Goal: Obtain resource: Download file/media

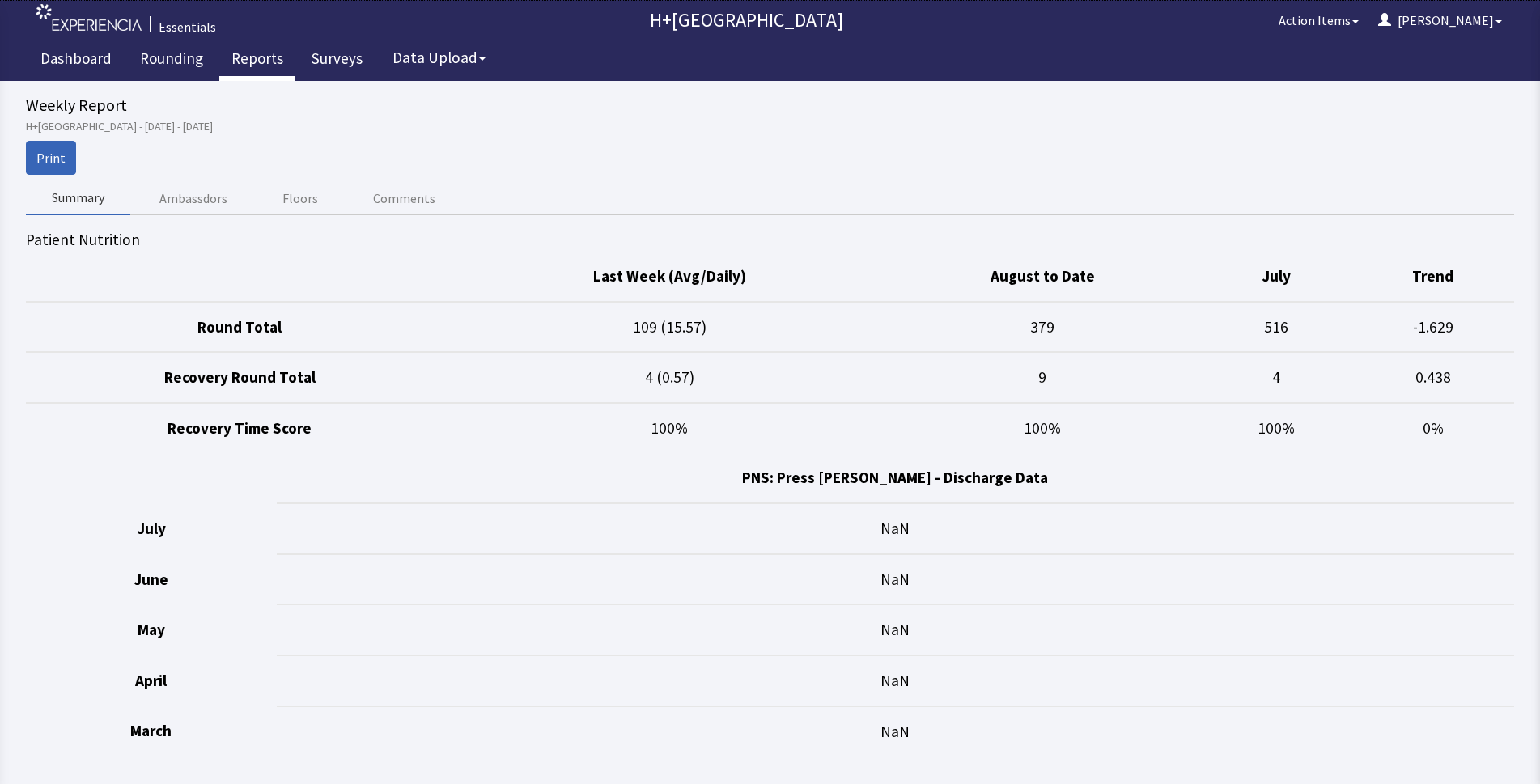
click at [262, 60] on link "Reports" at bounding box center [257, 60] width 76 height 40
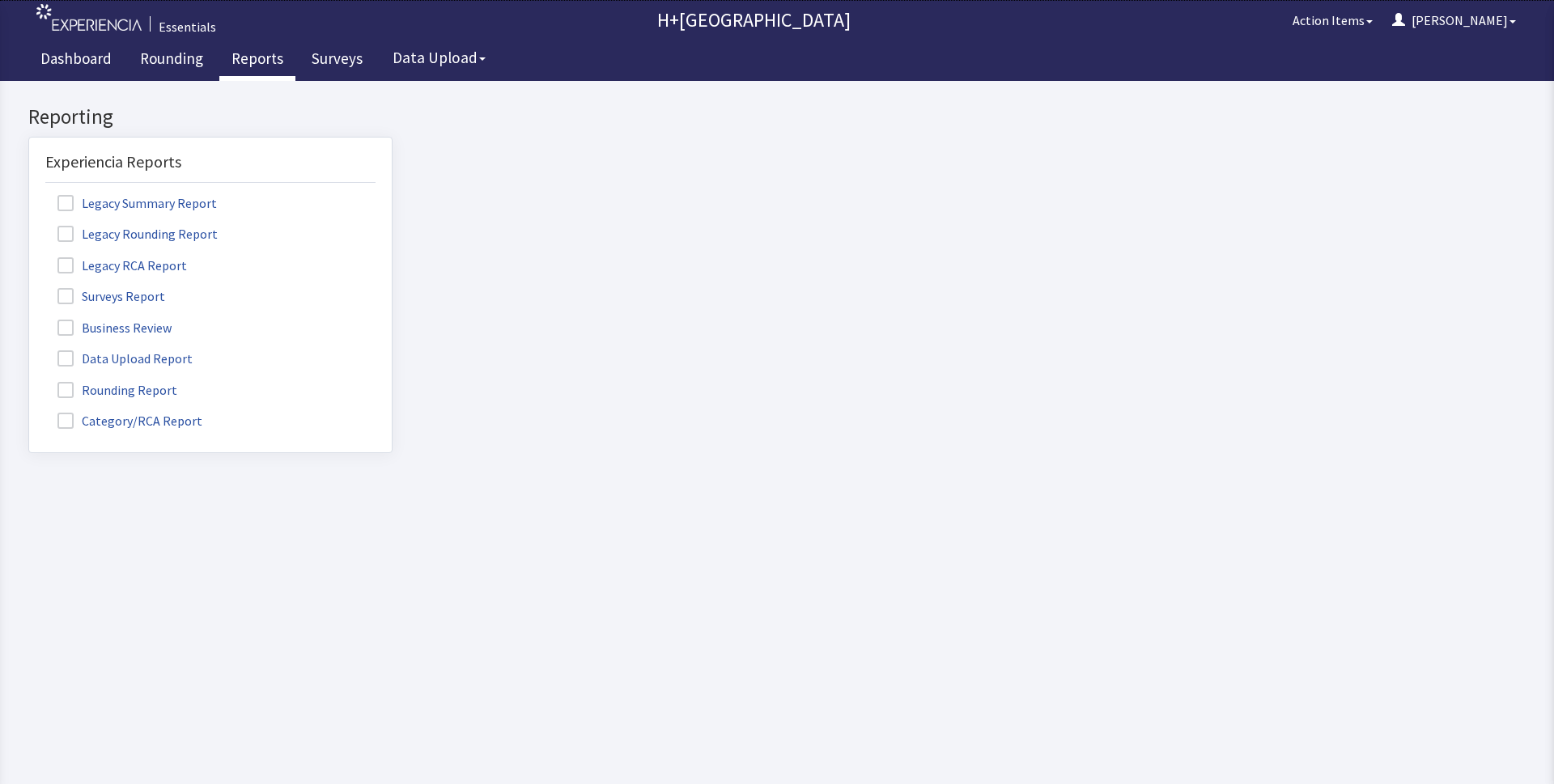
click at [143, 387] on label "Rounding Report" at bounding box center [119, 390] width 148 height 21
click at [29, 381] on input "Rounding Report" at bounding box center [29, 381] width 0 height 0
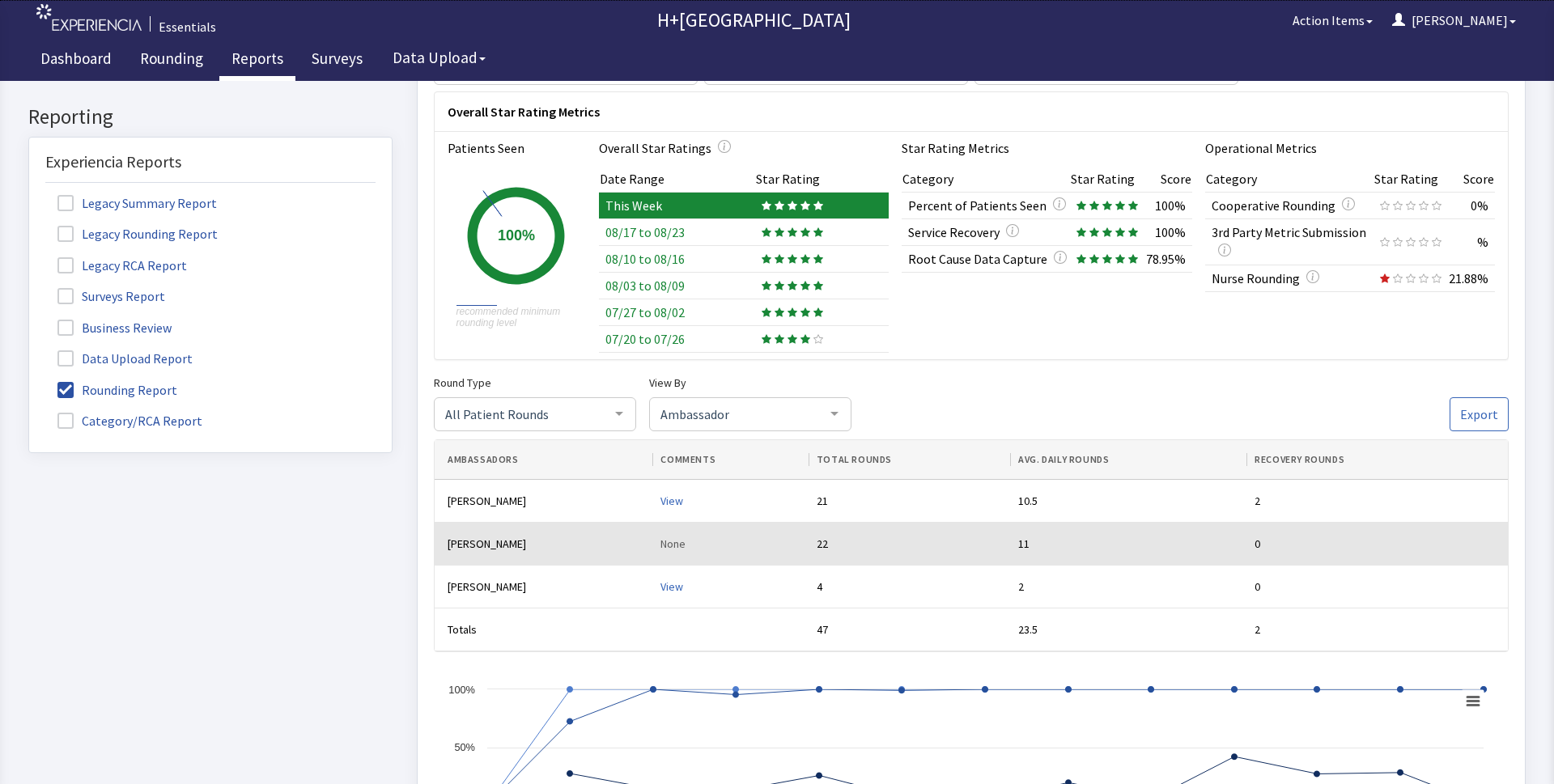
scroll to position [104, 0]
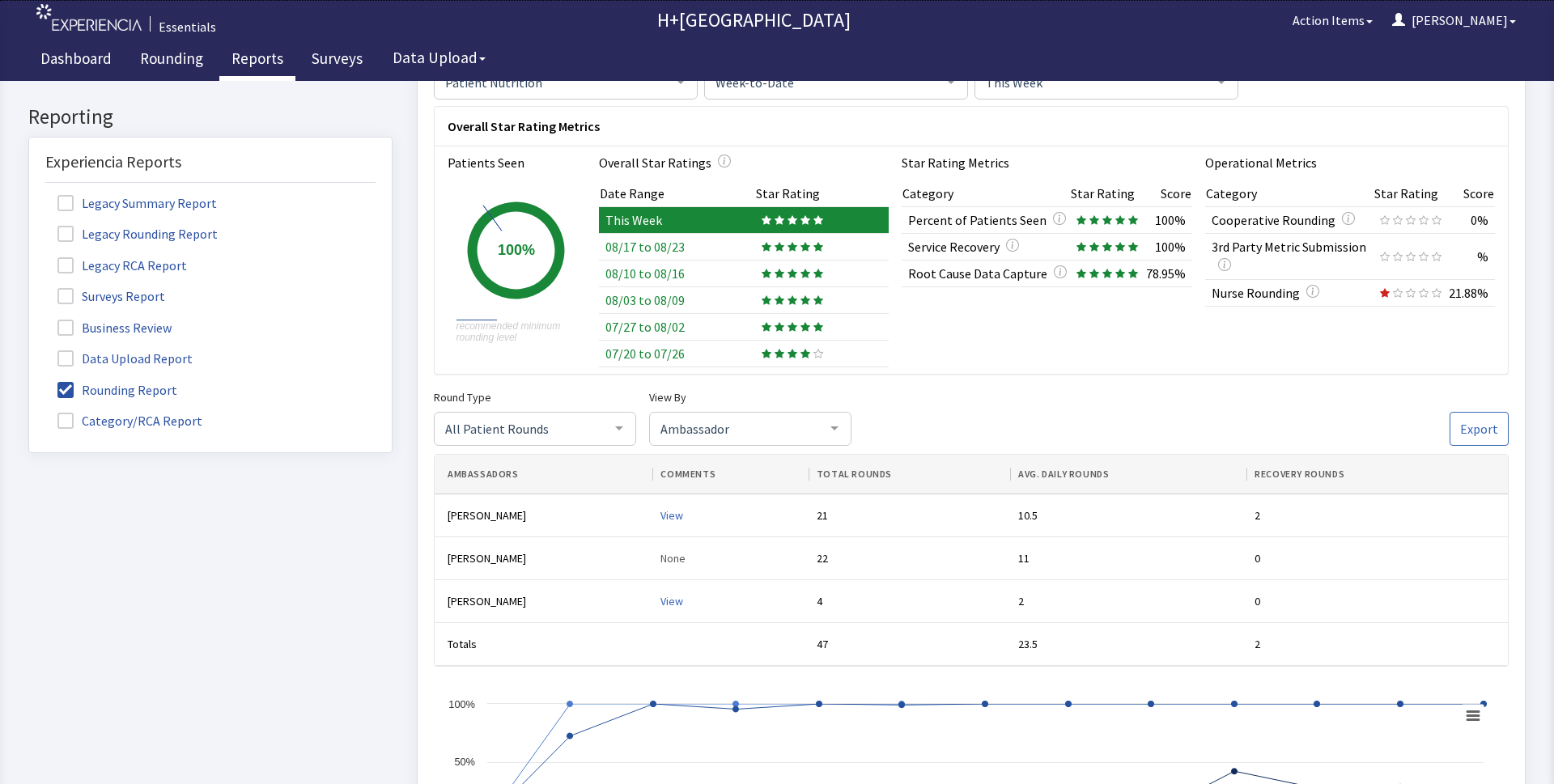
click at [678, 327] on td "07/27 to 08/02" at bounding box center [677, 326] width 157 height 26
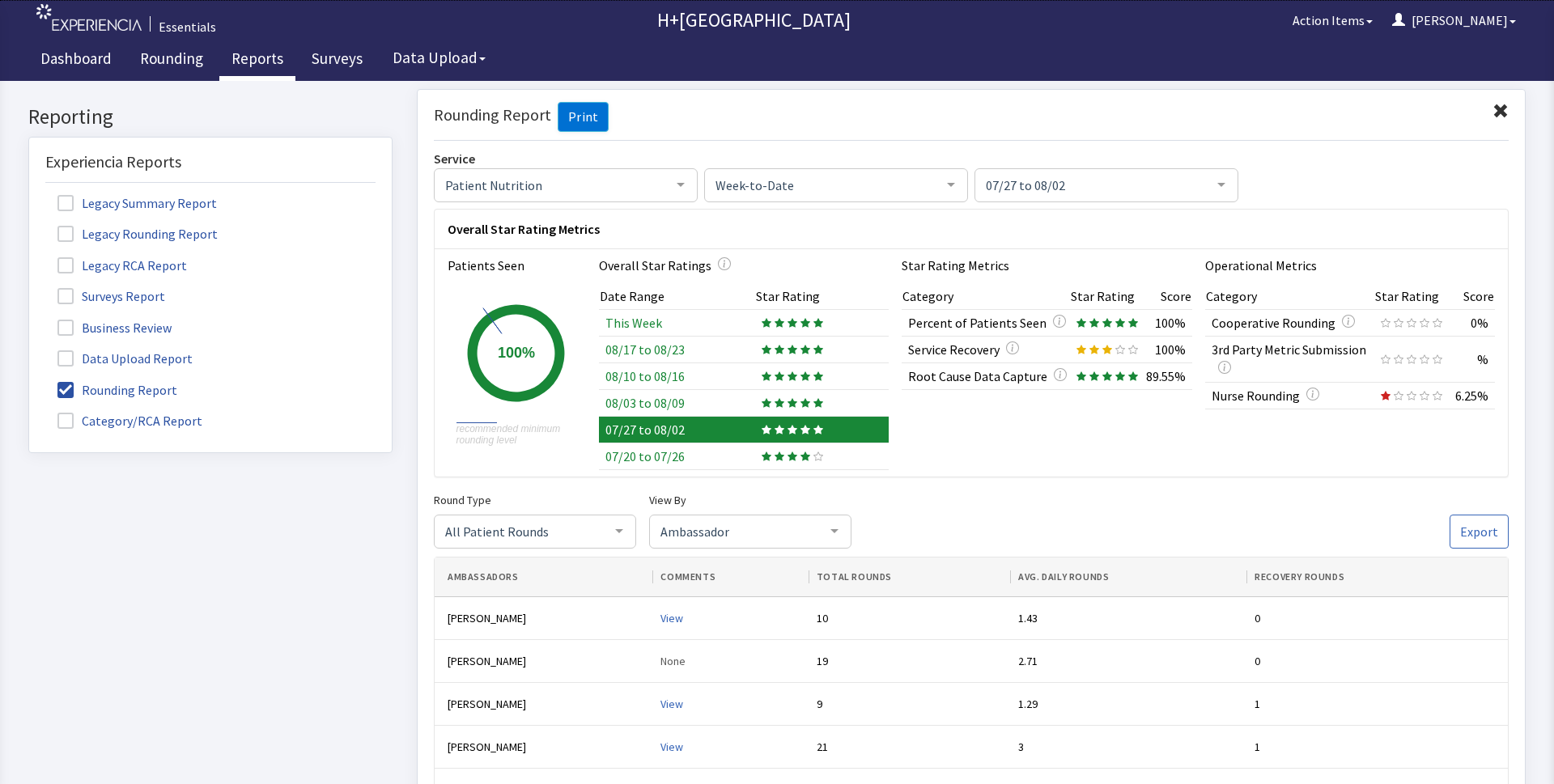
scroll to position [0, 0]
click at [1478, 534] on span "Export" at bounding box center [1479, 532] width 38 height 20
click at [701, 402] on td "08/03 to 08/09" at bounding box center [677, 404] width 157 height 26
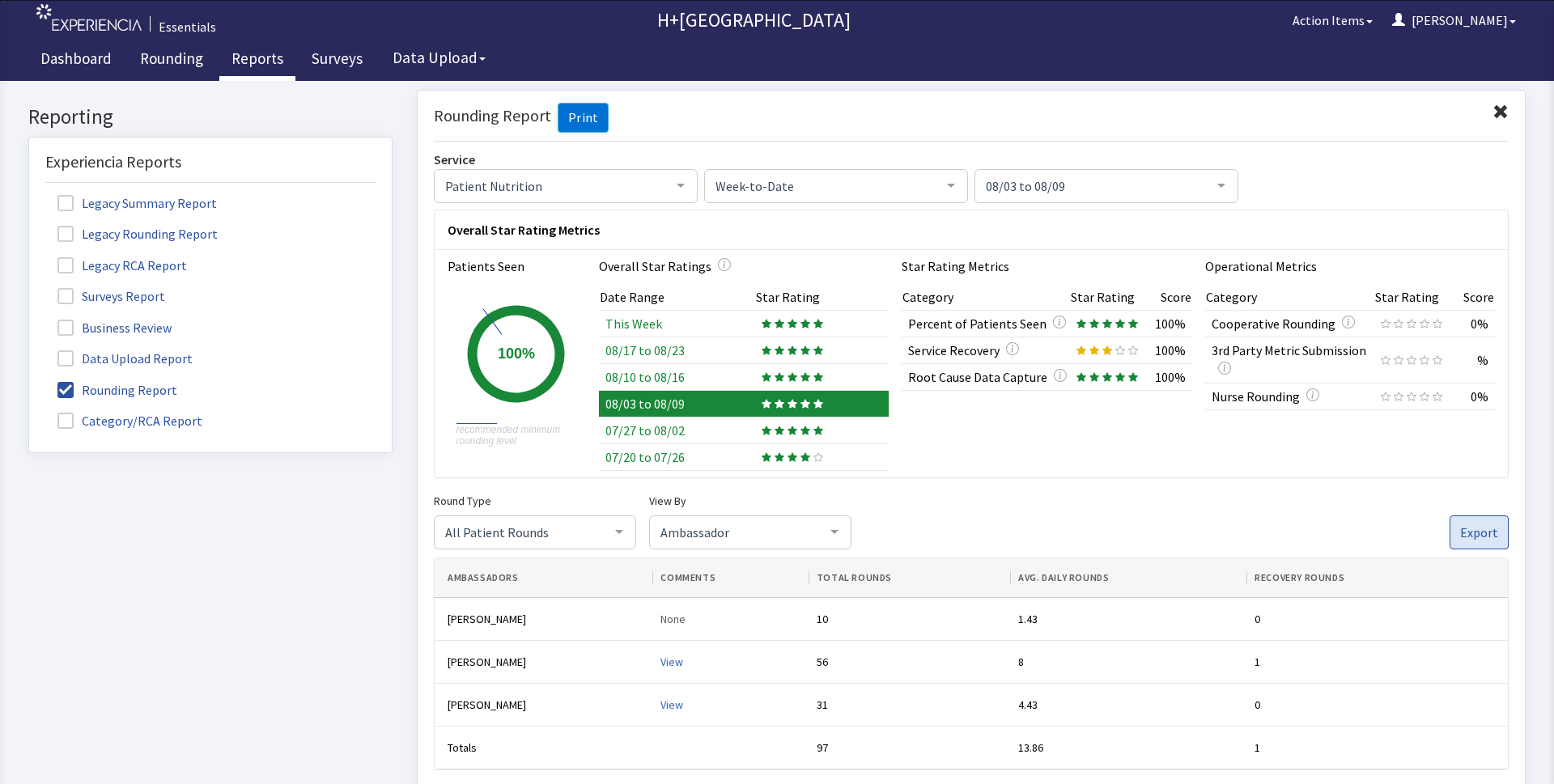
click at [1465, 539] on span "Export" at bounding box center [1479, 532] width 38 height 20
click at [747, 382] on td "08/10 to 08/16" at bounding box center [677, 376] width 157 height 26
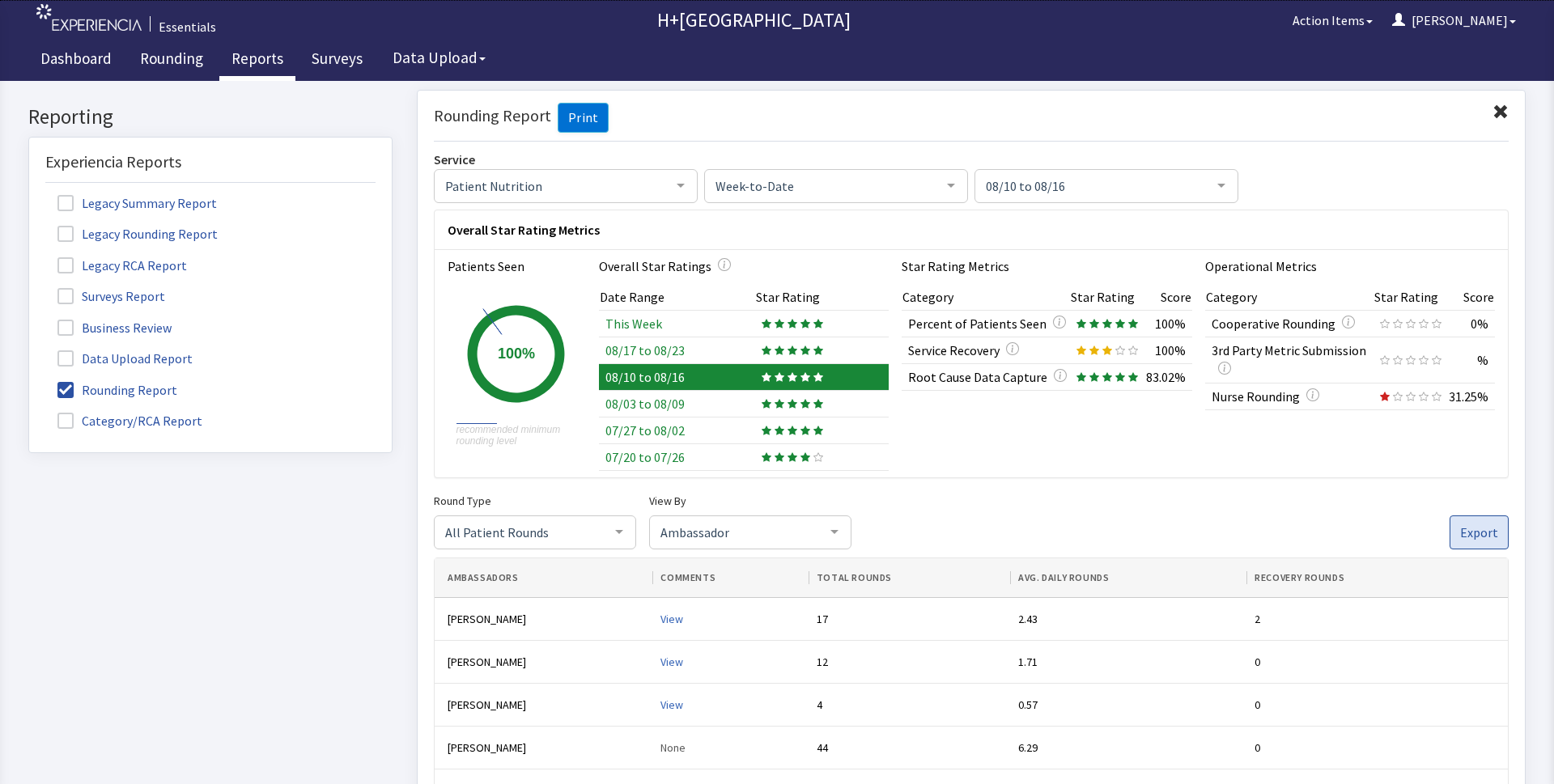
click at [1480, 528] on span "Export" at bounding box center [1479, 532] width 38 height 20
click at [788, 347] on icon at bounding box center [793, 350] width 10 height 10
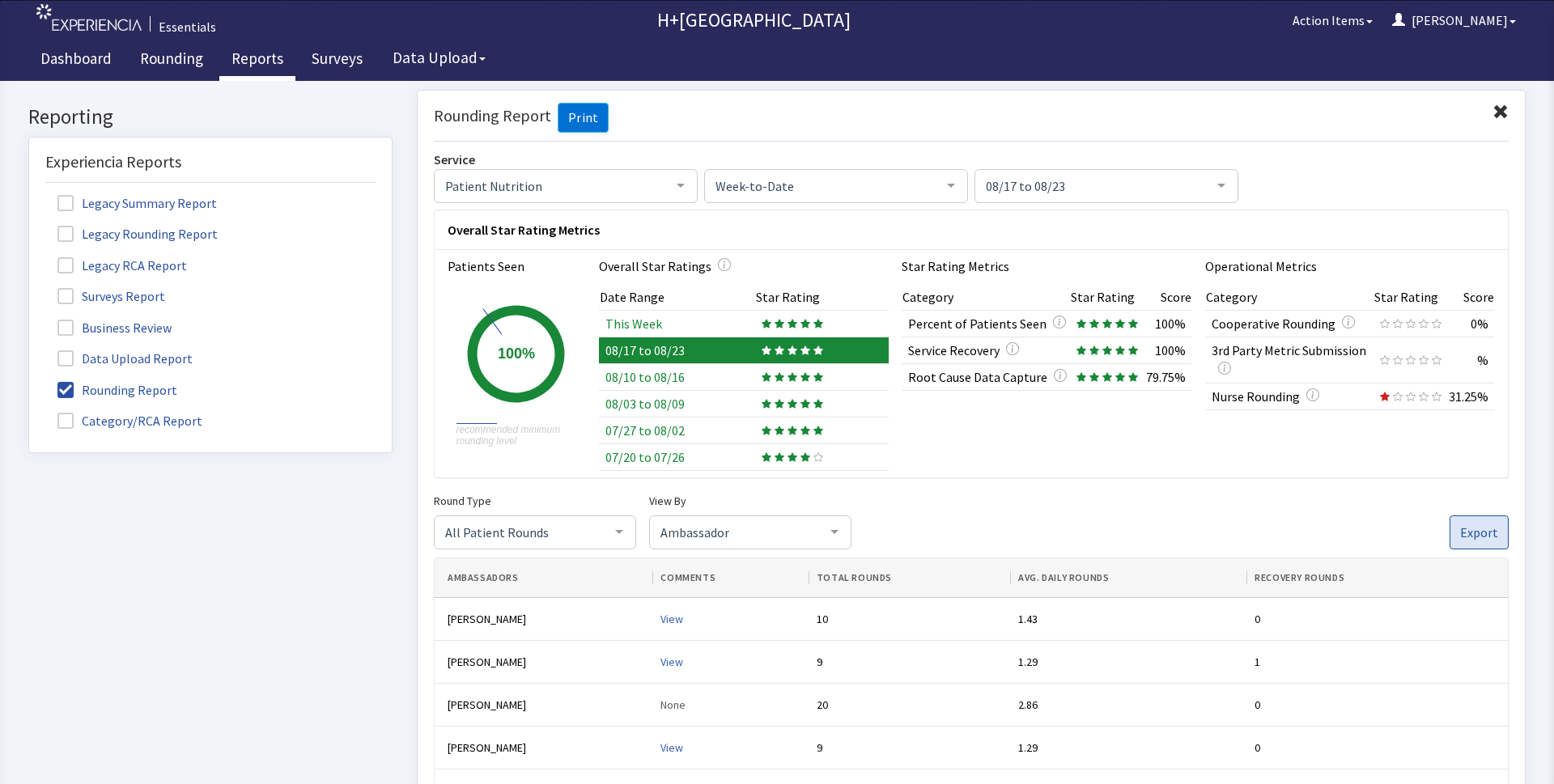
click at [1460, 528] on span "Export" at bounding box center [1479, 532] width 38 height 20
click at [801, 320] on icon at bounding box center [806, 323] width 10 height 10
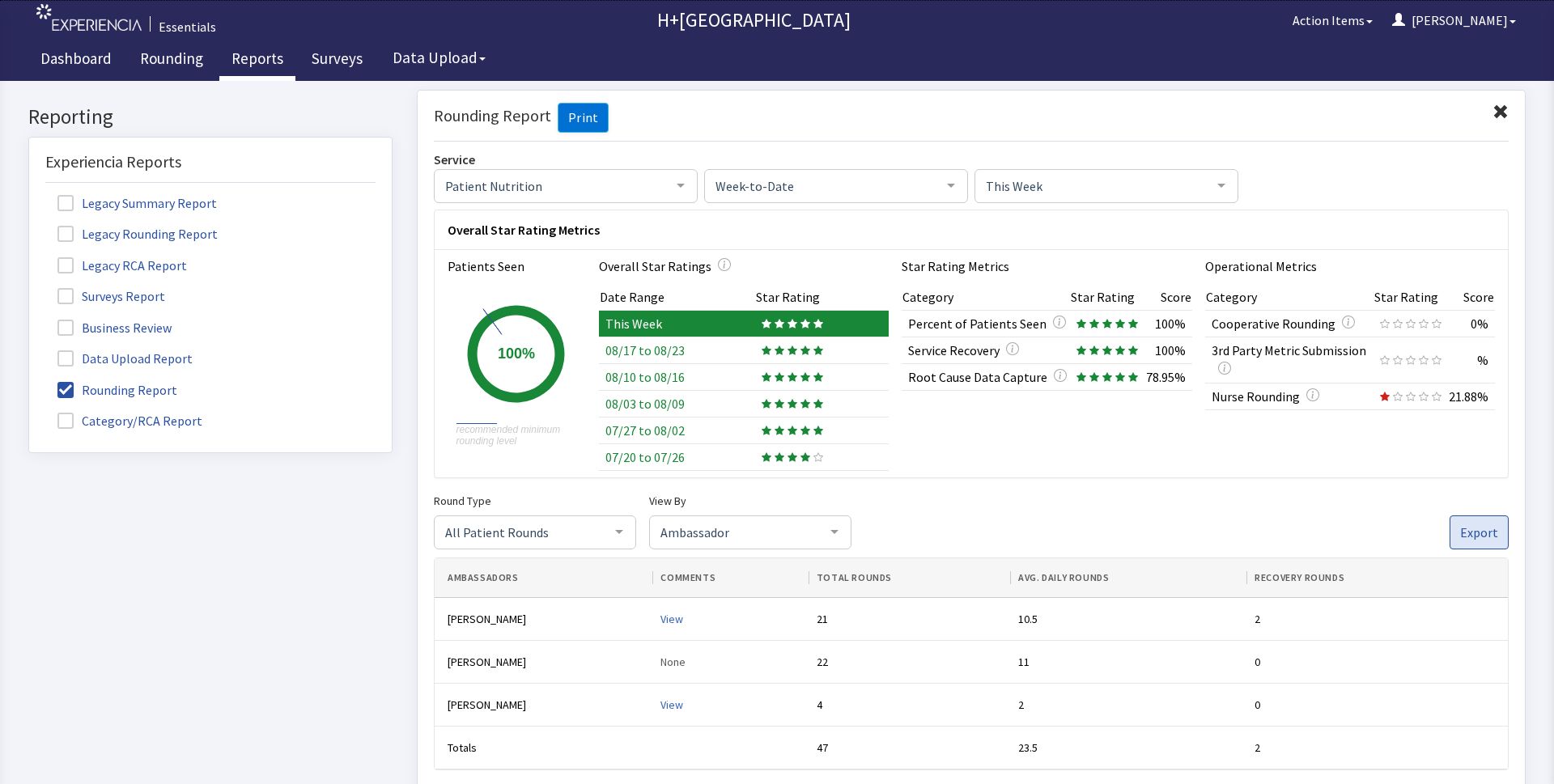
click at [1466, 529] on span "Export" at bounding box center [1479, 532] width 38 height 20
